Goal: Information Seeking & Learning: Learn about a topic

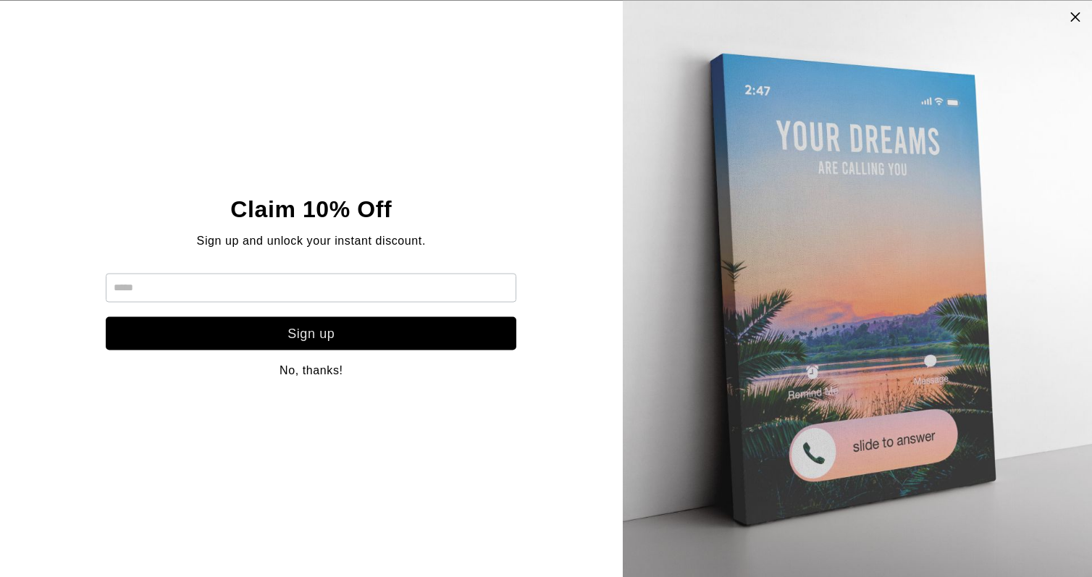
click at [1082, 16] on img at bounding box center [857, 288] width 578 height 577
click at [1075, 17] on icon at bounding box center [1076, 17] width 12 height 12
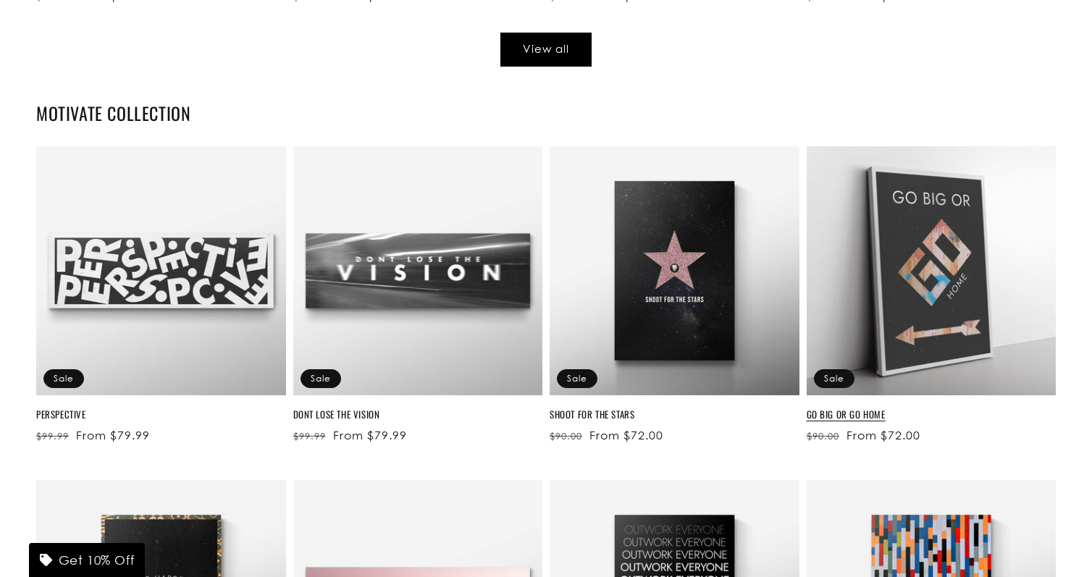
scroll to position [2951, 0]
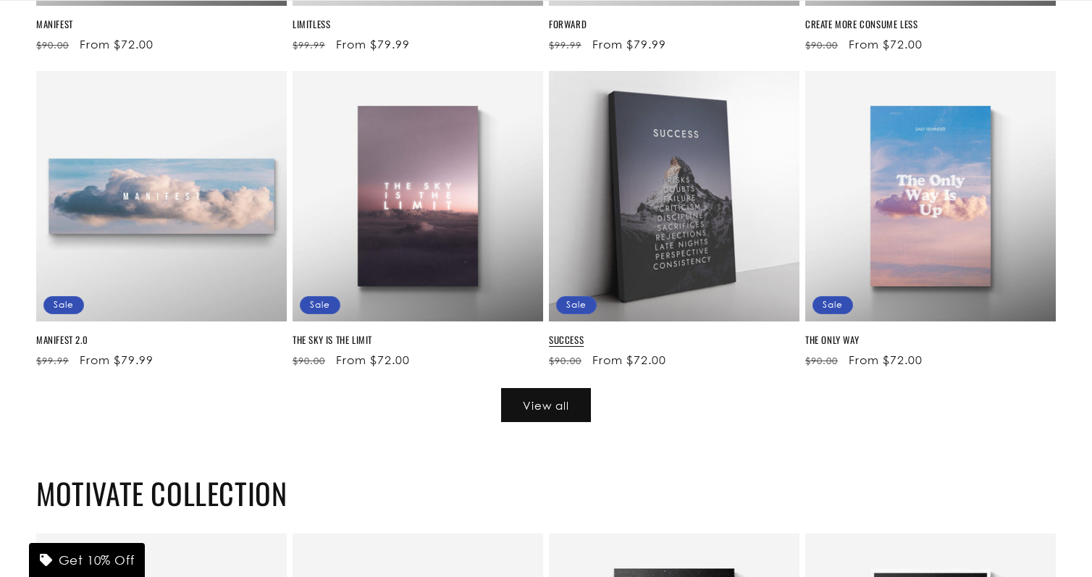
scroll to position [3270, 0]
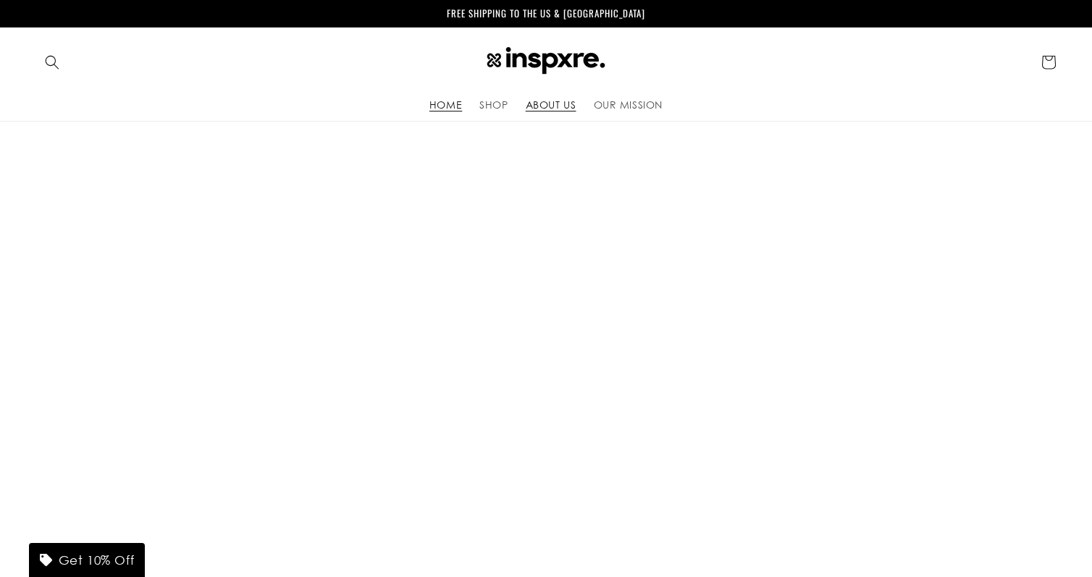
click at [546, 104] on span "ABOUT US" at bounding box center [551, 104] width 51 height 13
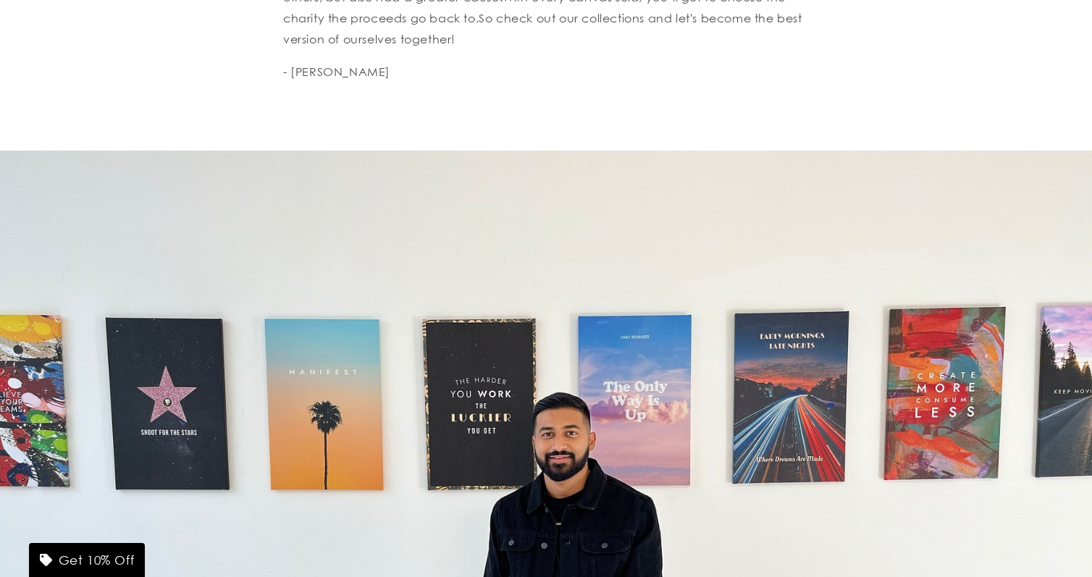
scroll to position [147, 0]
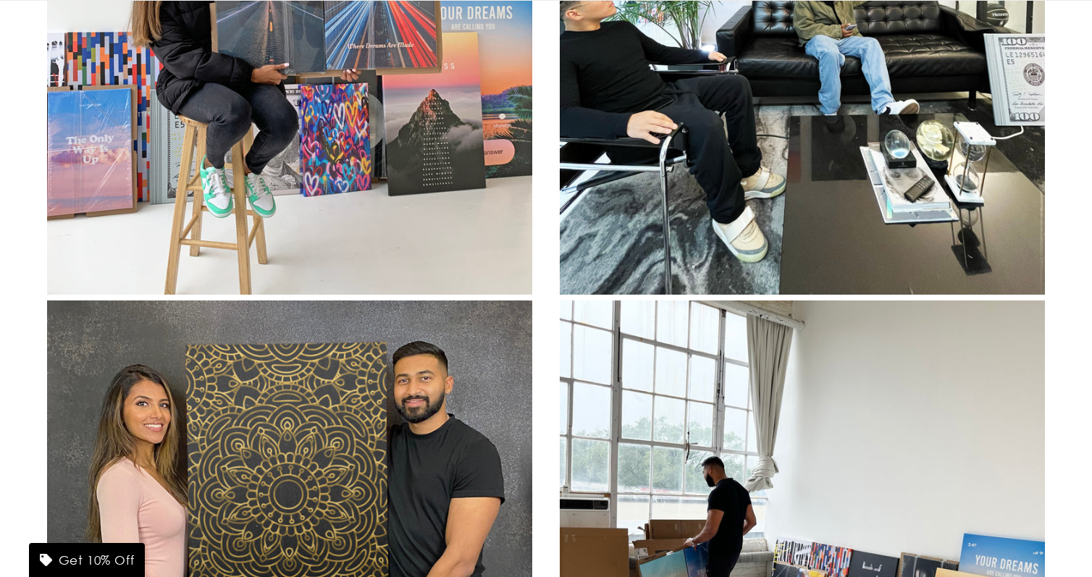
scroll to position [1300, 0]
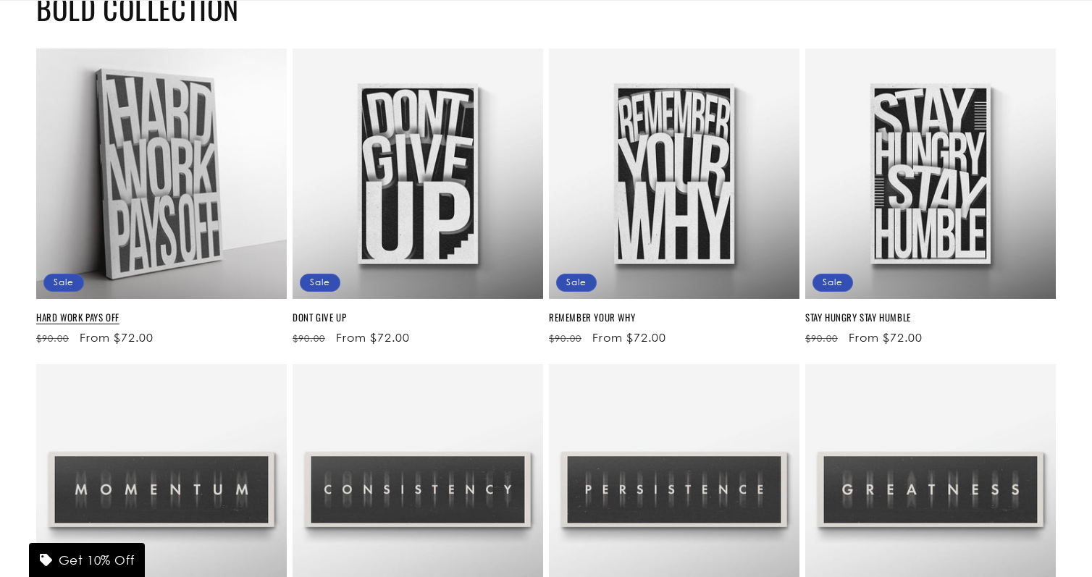
scroll to position [3997, 0]
